Goal: Task Accomplishment & Management: Complete application form

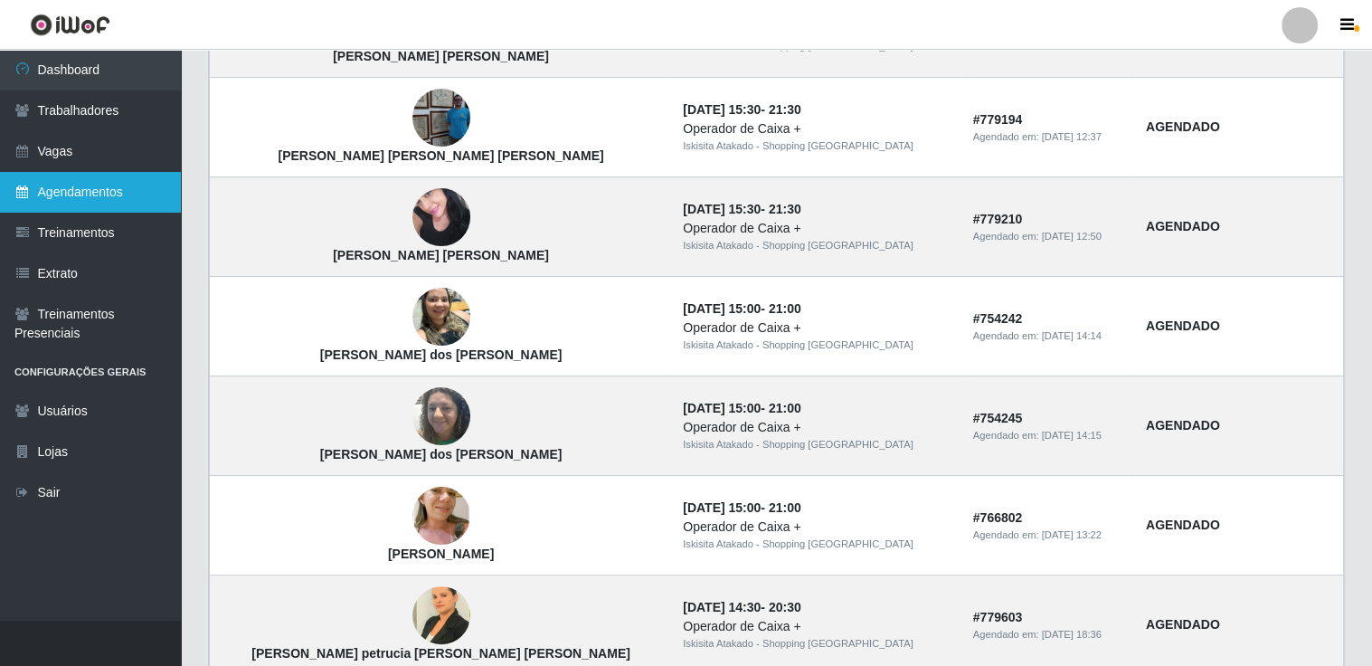
scroll to position [271, 0]
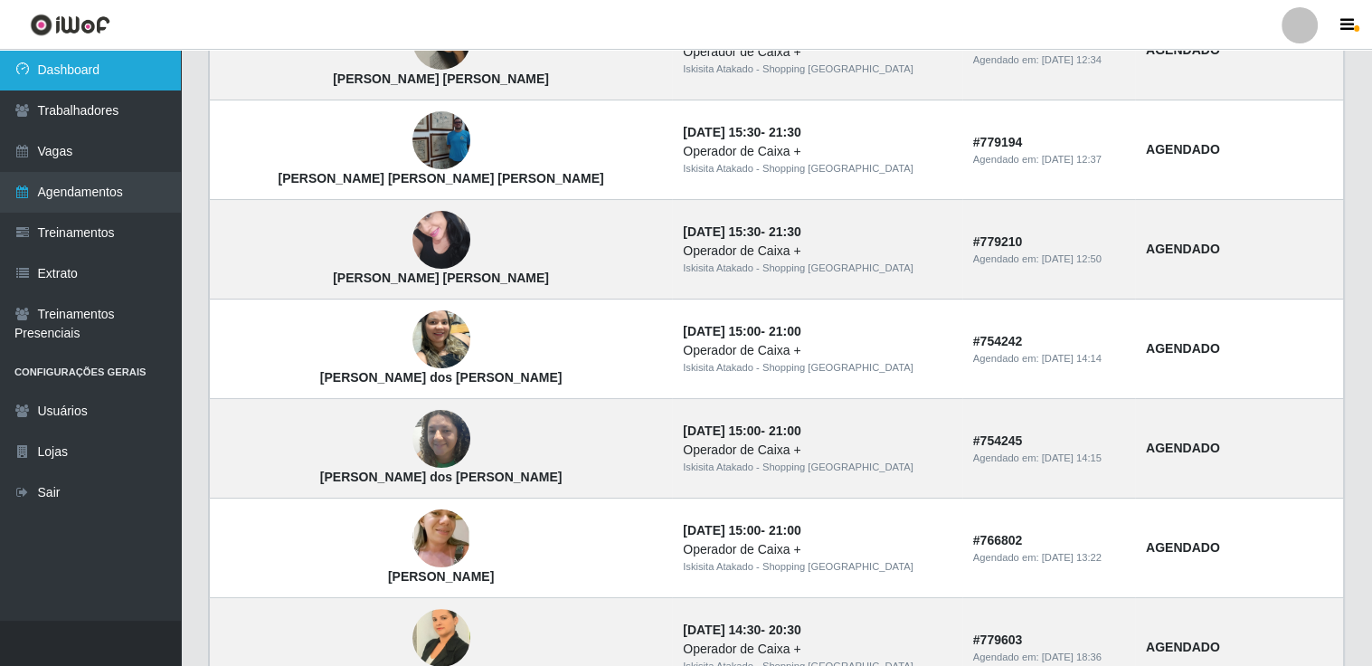
click at [62, 58] on link "Dashboard" at bounding box center [90, 70] width 181 height 41
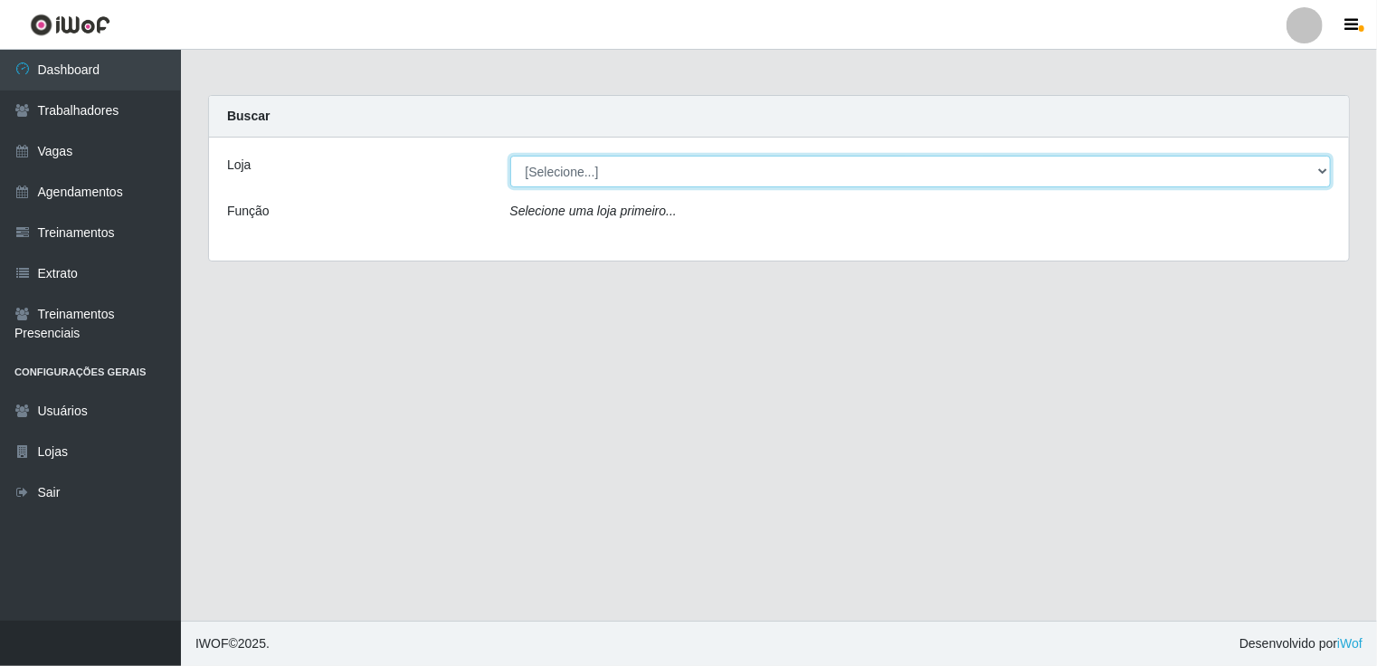
click at [1319, 166] on select "[Selecione...] [GEOGRAPHIC_DATA] - Shopping [GEOGRAPHIC_DATA]" at bounding box center [920, 172] width 821 height 32
select select "424"
click at [510, 156] on select "[Selecione...] [GEOGRAPHIC_DATA] - Shopping [GEOGRAPHIC_DATA]" at bounding box center [920, 172] width 821 height 32
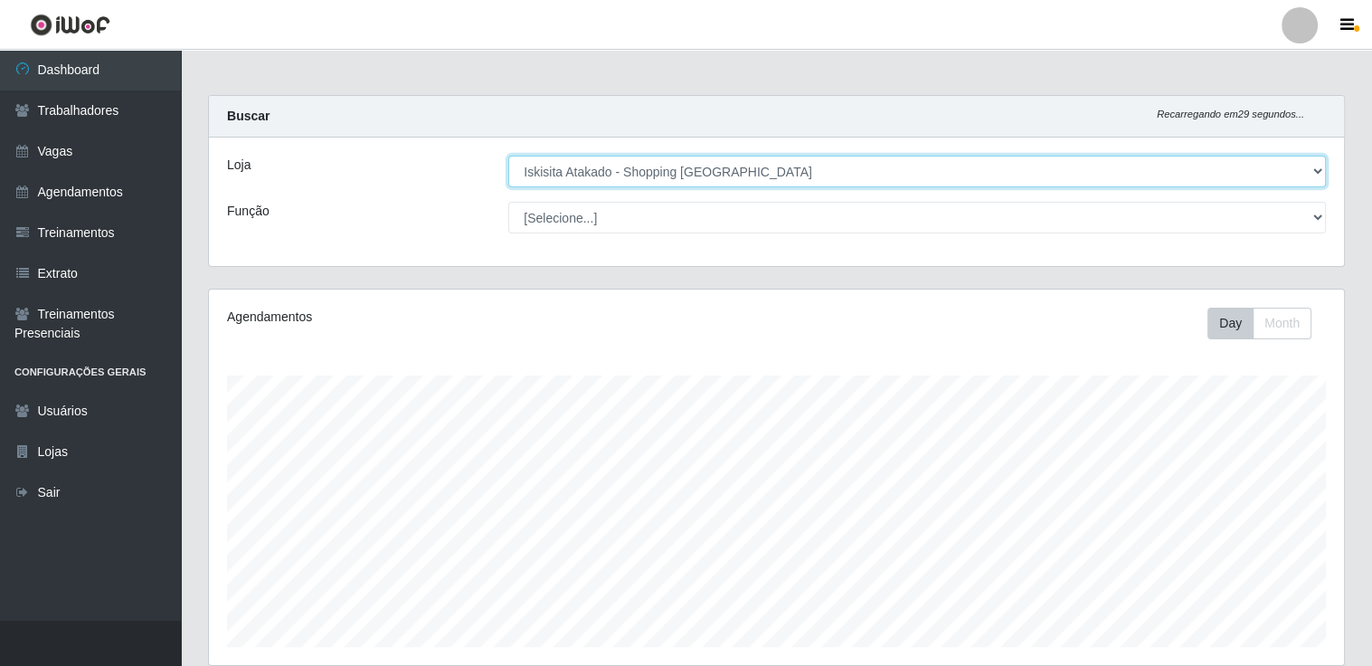
scroll to position [375, 1135]
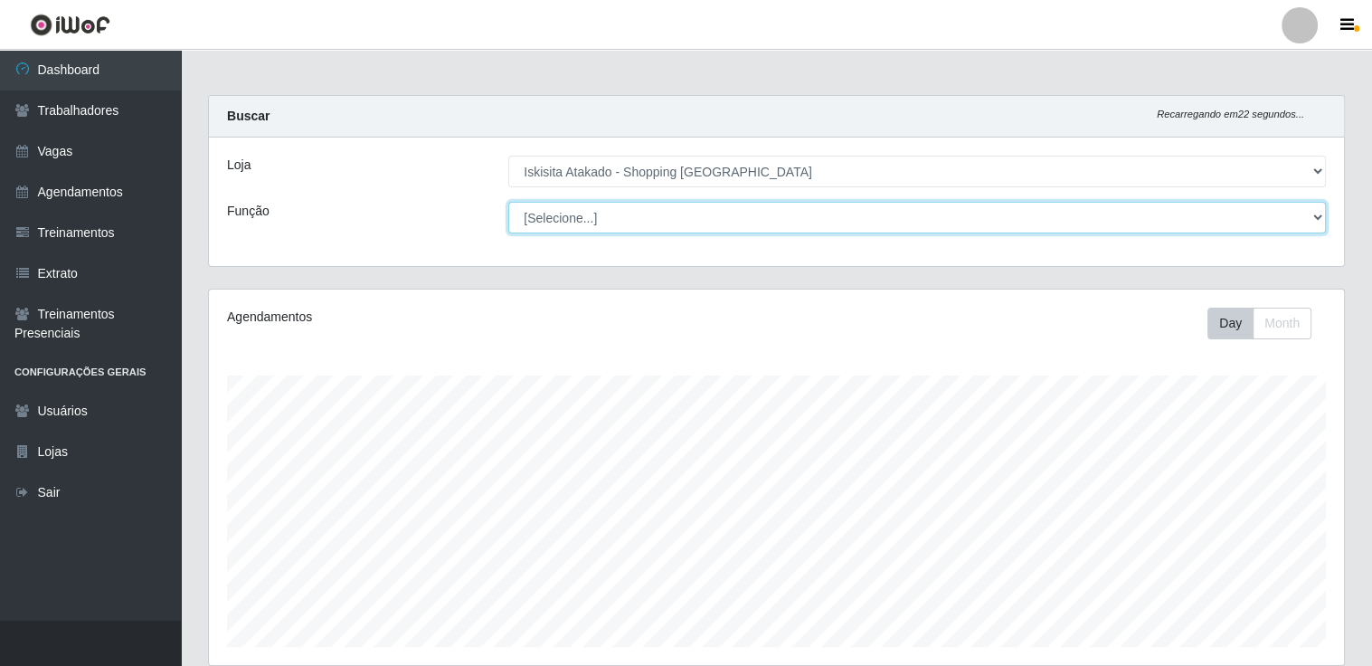
click at [1317, 215] on select "[Selecione...] Auxiliar de Estacionamento Auxiliar de Estacionamento + Auxiliar…" at bounding box center [917, 218] width 818 height 32
click at [508, 202] on select "[Selecione...] Auxiliar de Estacionamento Auxiliar de Estacionamento + Auxiliar…" at bounding box center [917, 218] width 818 height 32
click at [753, 215] on select "[Selecione...] Auxiliar de Estacionamento Auxiliar de Estacionamento + Auxiliar…" at bounding box center [917, 218] width 818 height 32
click at [508, 202] on select "[Selecione...] Auxiliar de Estacionamento Auxiliar de Estacionamento + Auxiliar…" at bounding box center [917, 218] width 818 height 32
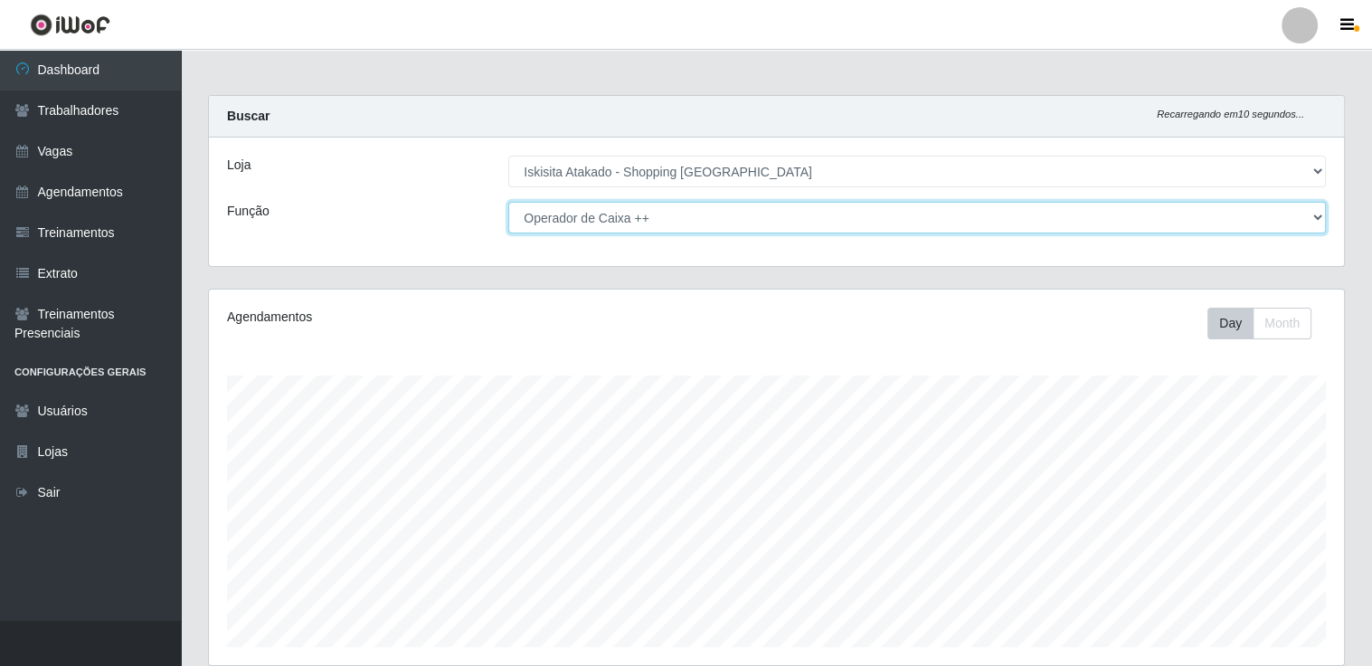
click at [1321, 216] on select "[Selecione...] Auxiliar de Estacionamento Auxiliar de Estacionamento + Auxiliar…" at bounding box center [917, 218] width 818 height 32
select select "72"
click at [508, 202] on select "[Selecione...] Auxiliar de Estacionamento Auxiliar de Estacionamento + Auxiliar…" at bounding box center [917, 218] width 818 height 32
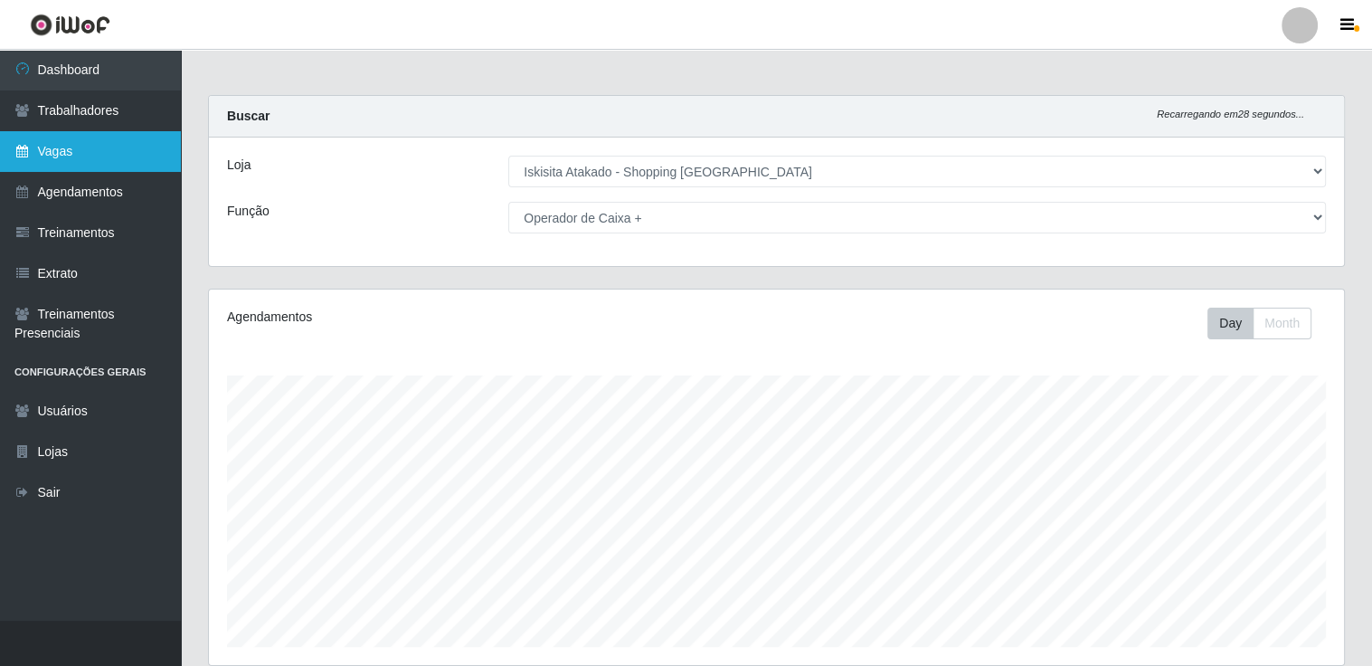
click at [58, 149] on link "Vagas" at bounding box center [90, 151] width 181 height 41
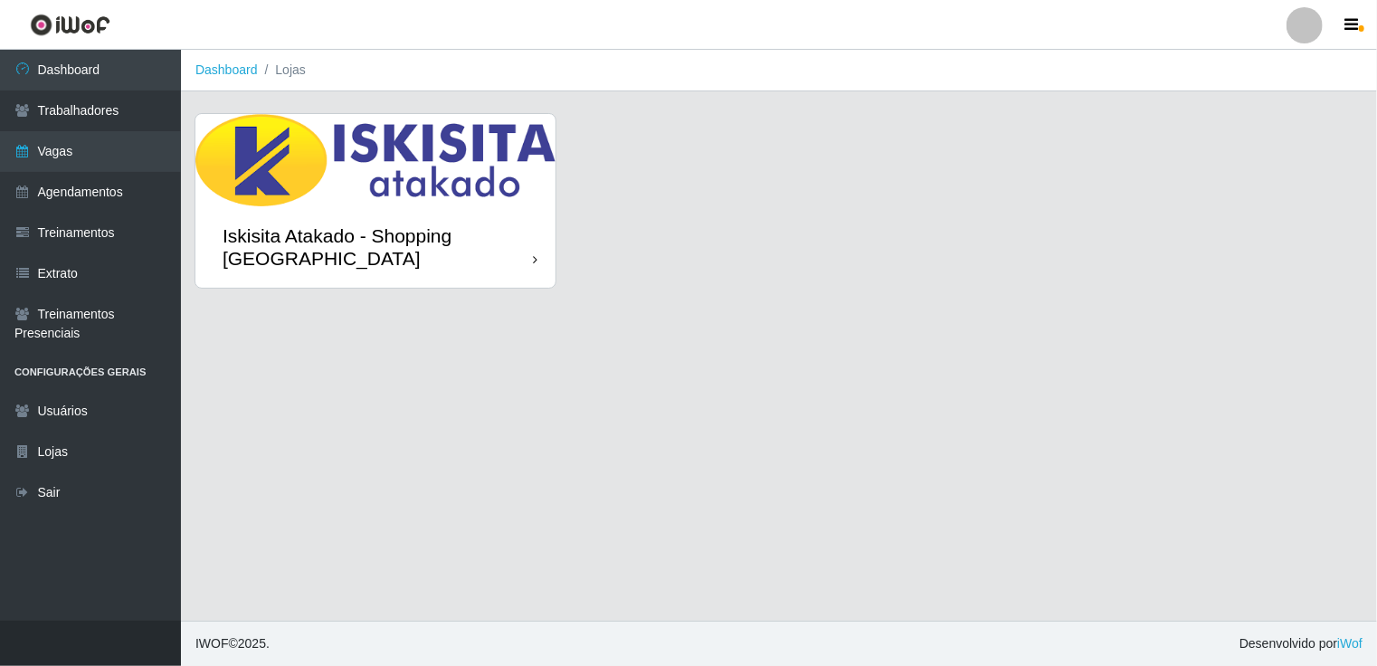
click at [475, 261] on div "Iskisita Atakado - Shopping [GEOGRAPHIC_DATA]" at bounding box center [378, 246] width 310 height 45
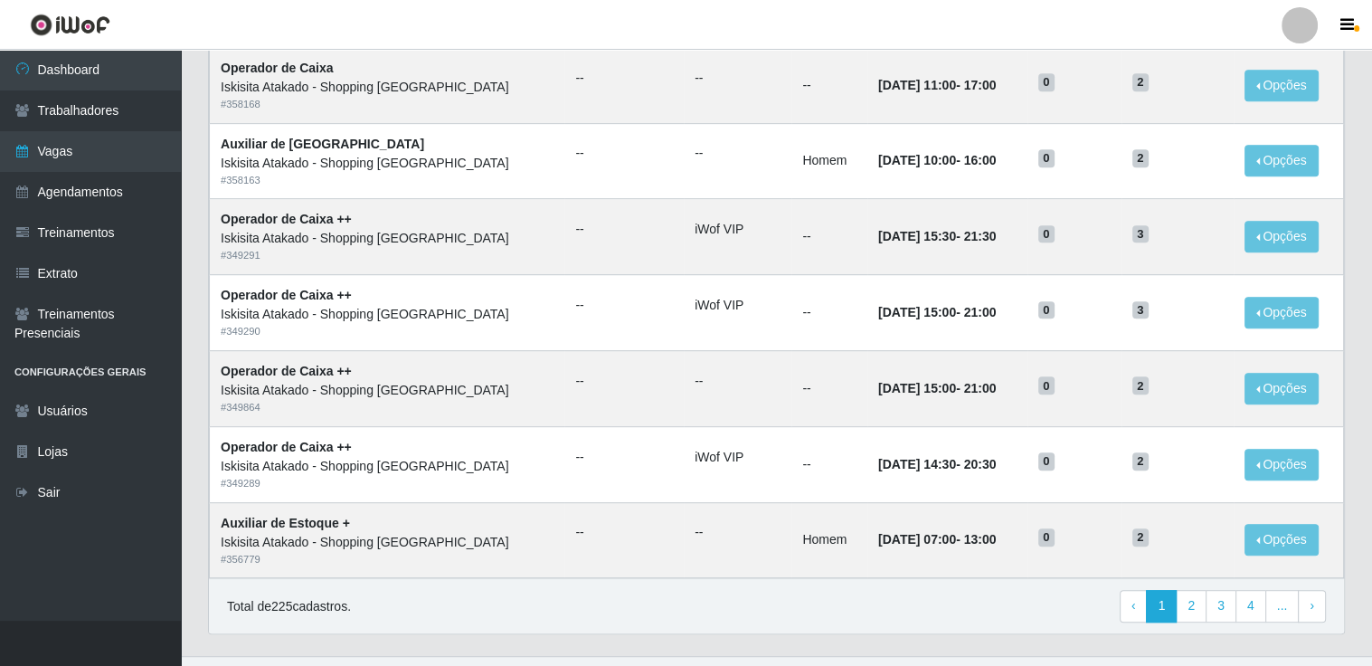
scroll to position [861, 0]
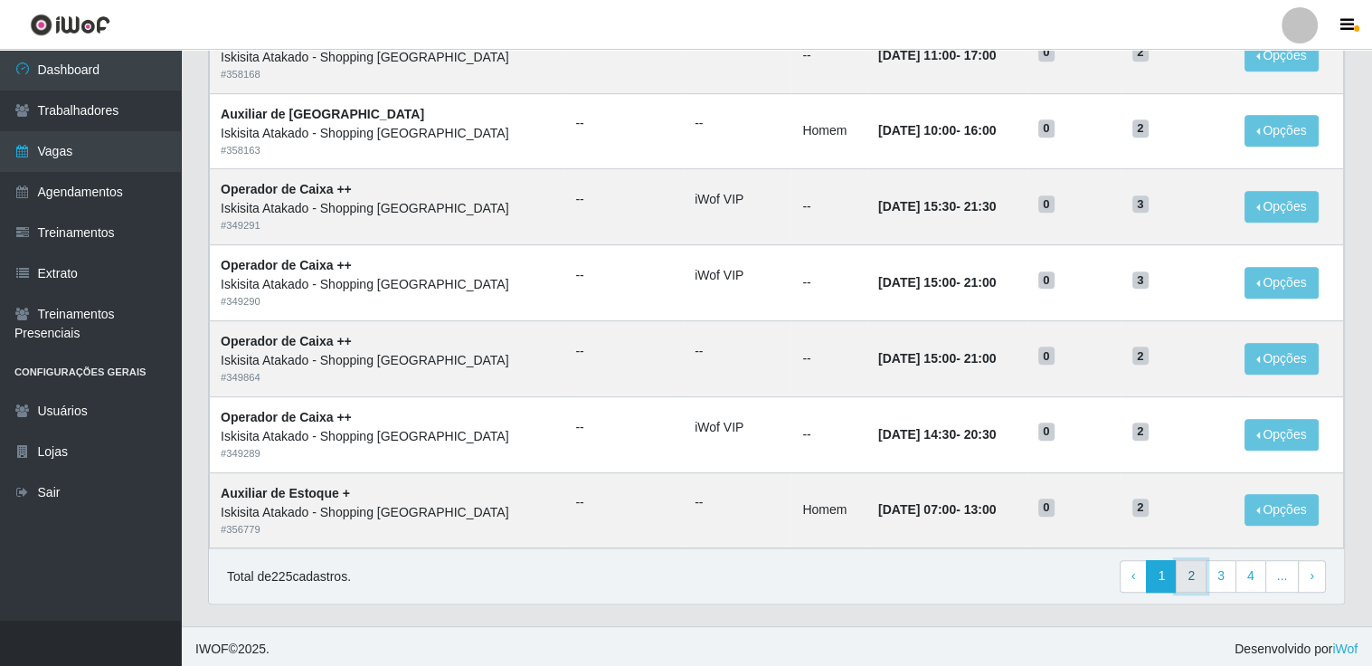
click at [1187, 569] on link "2" at bounding box center [1191, 576] width 31 height 33
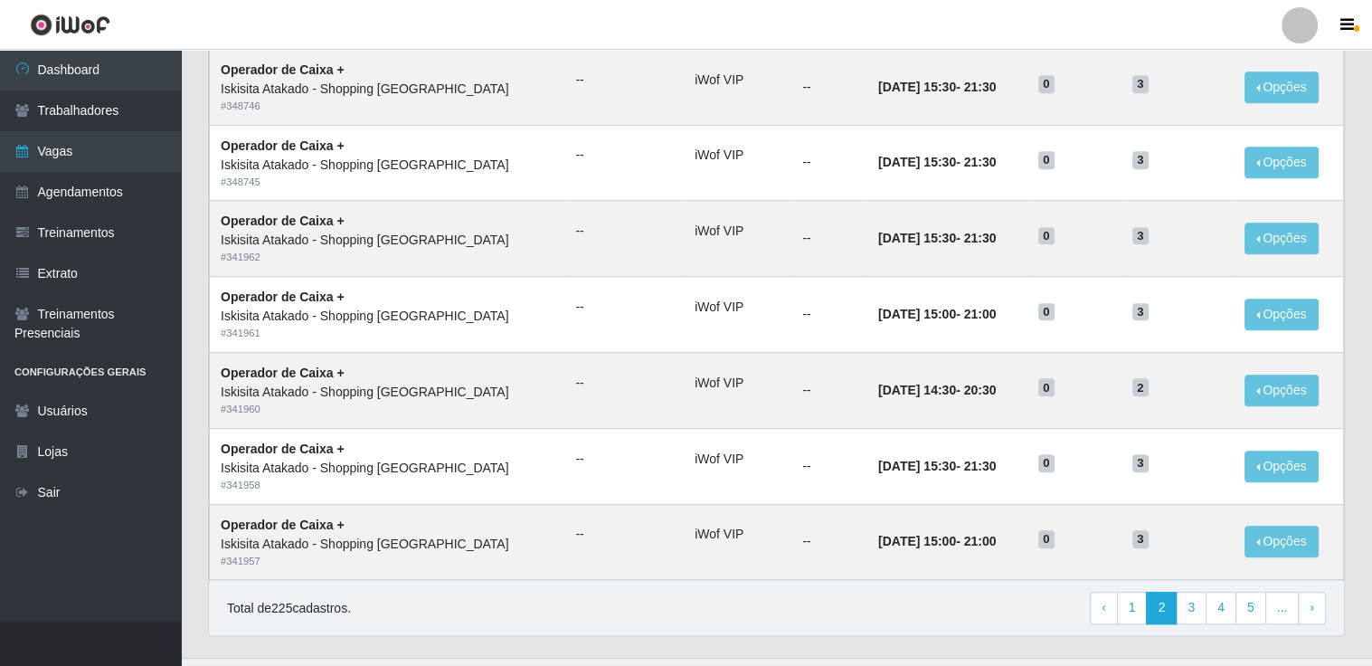
scroll to position [861, 0]
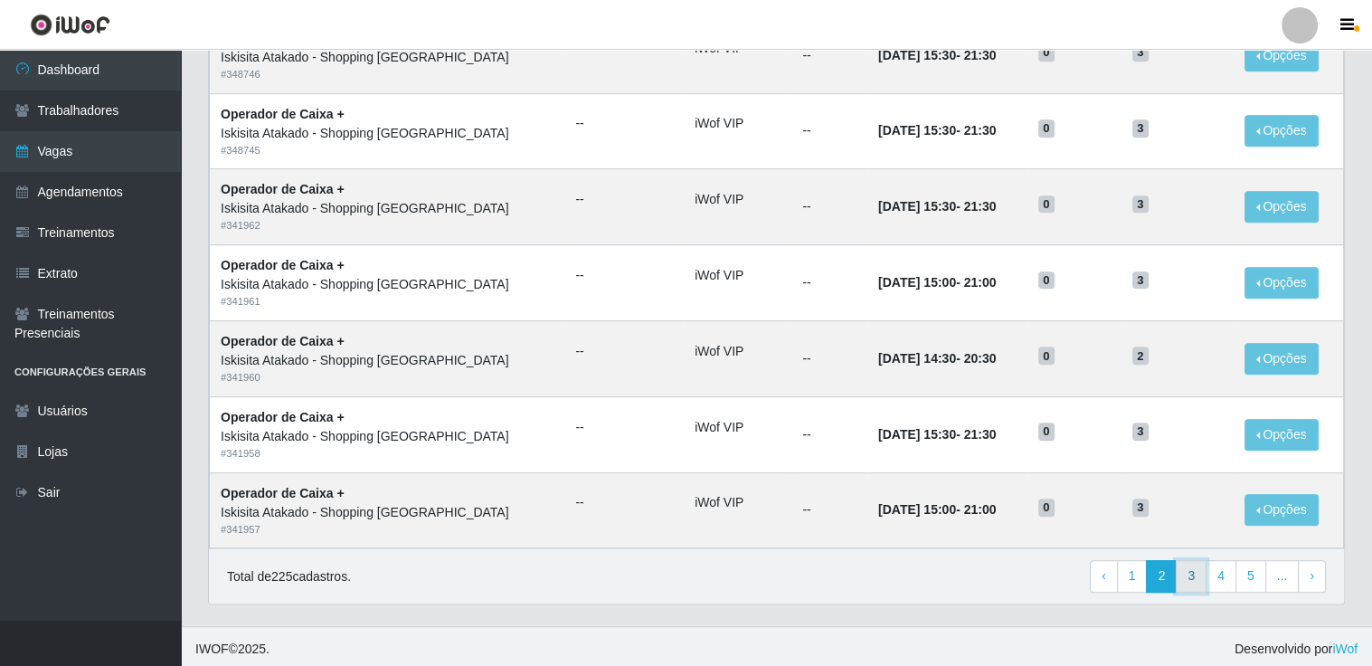
click at [1200, 572] on link "3" at bounding box center [1191, 576] width 31 height 33
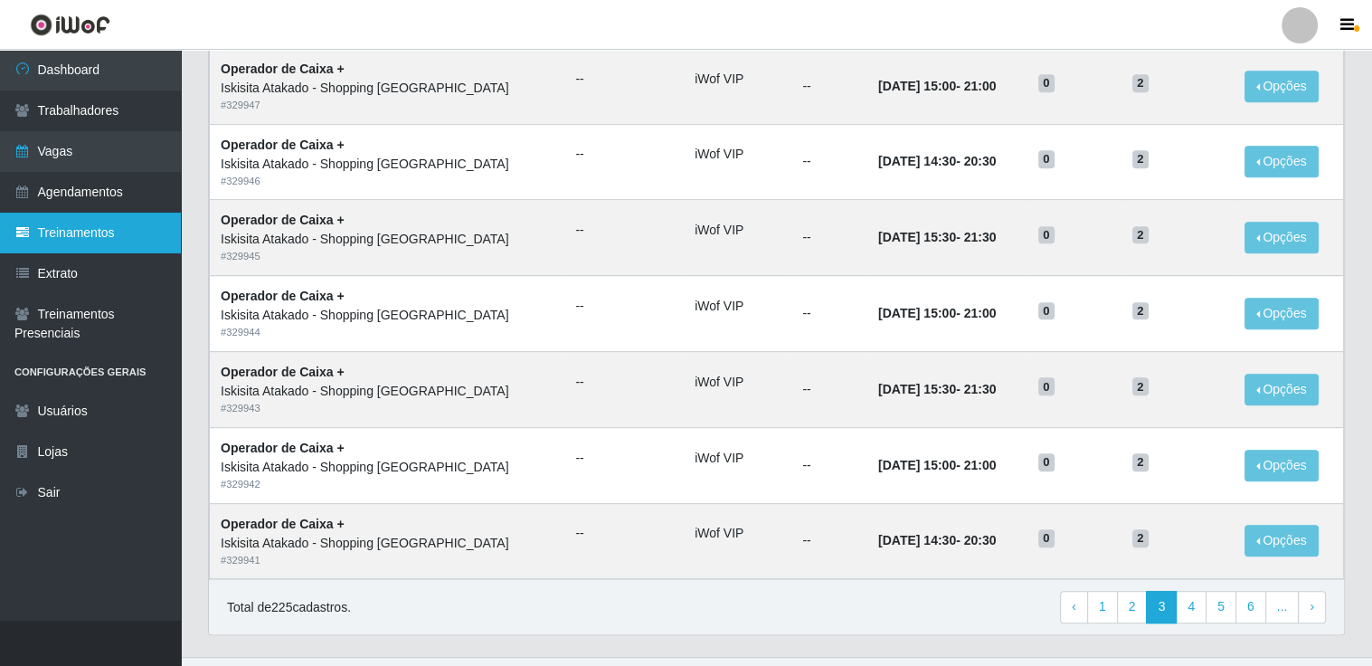
scroll to position [861, 0]
